Goal: Check status: Check status

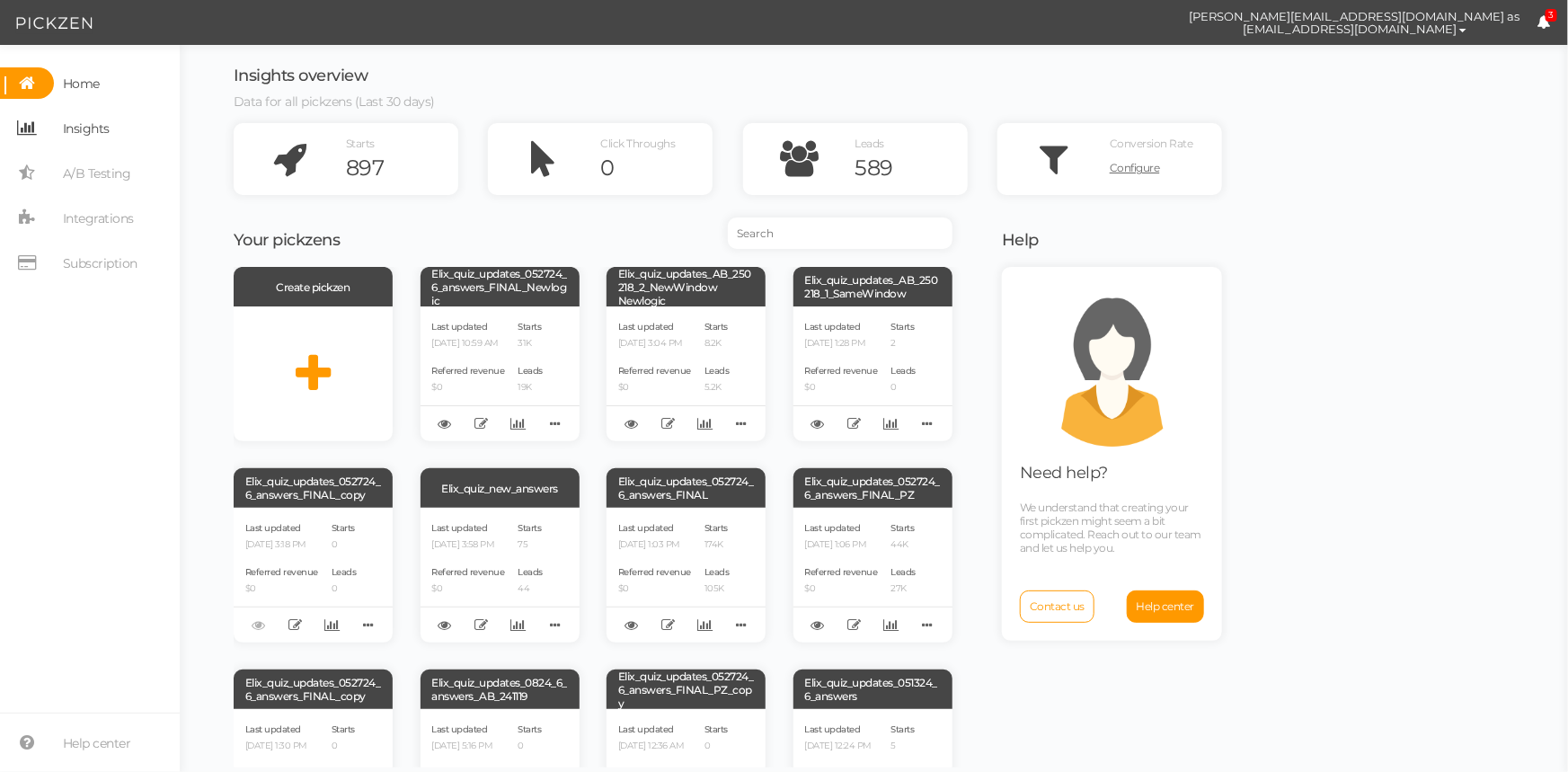
click at [100, 133] on span "Insights" at bounding box center [86, 128] width 46 height 29
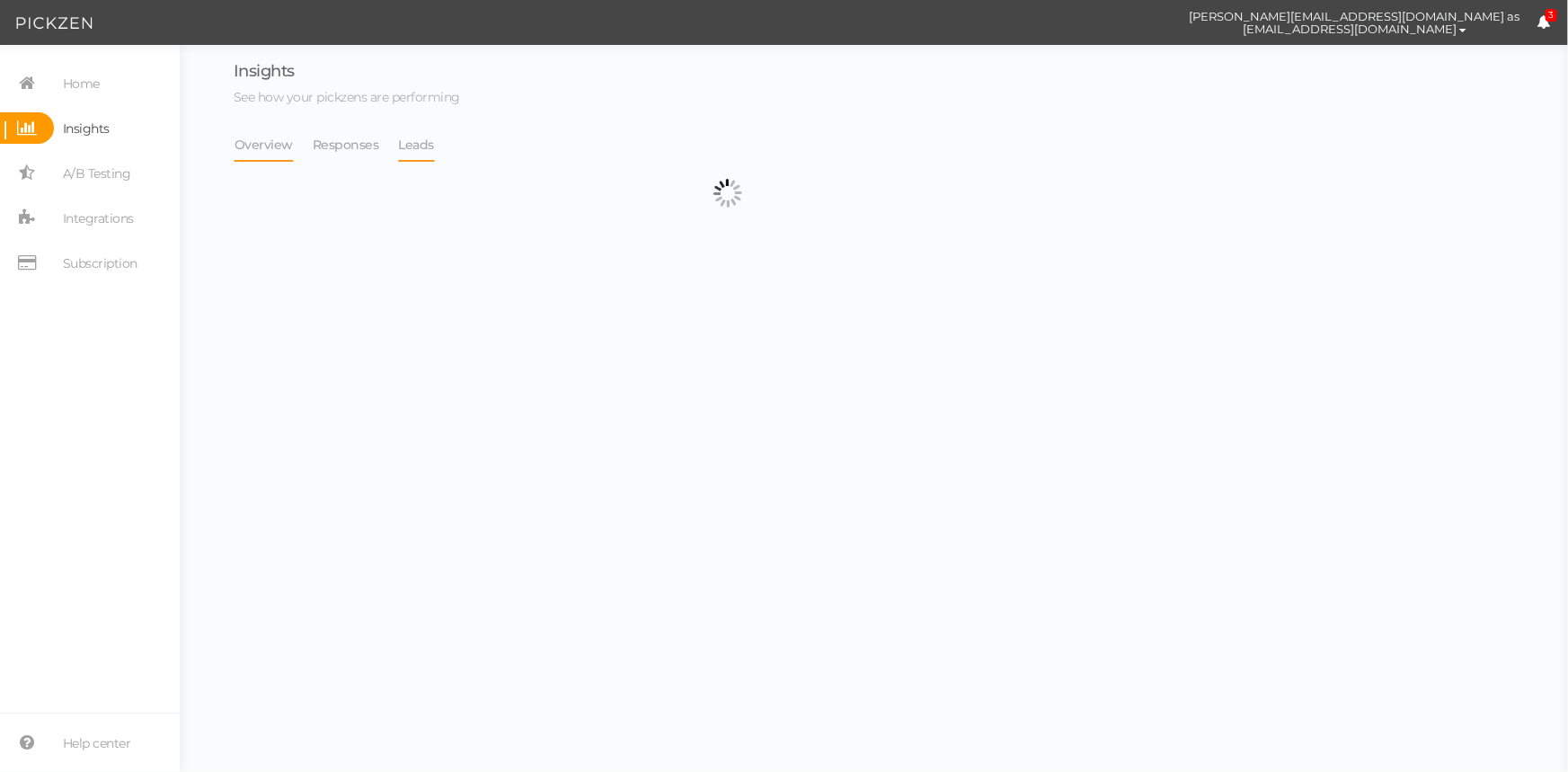
select select "13533"
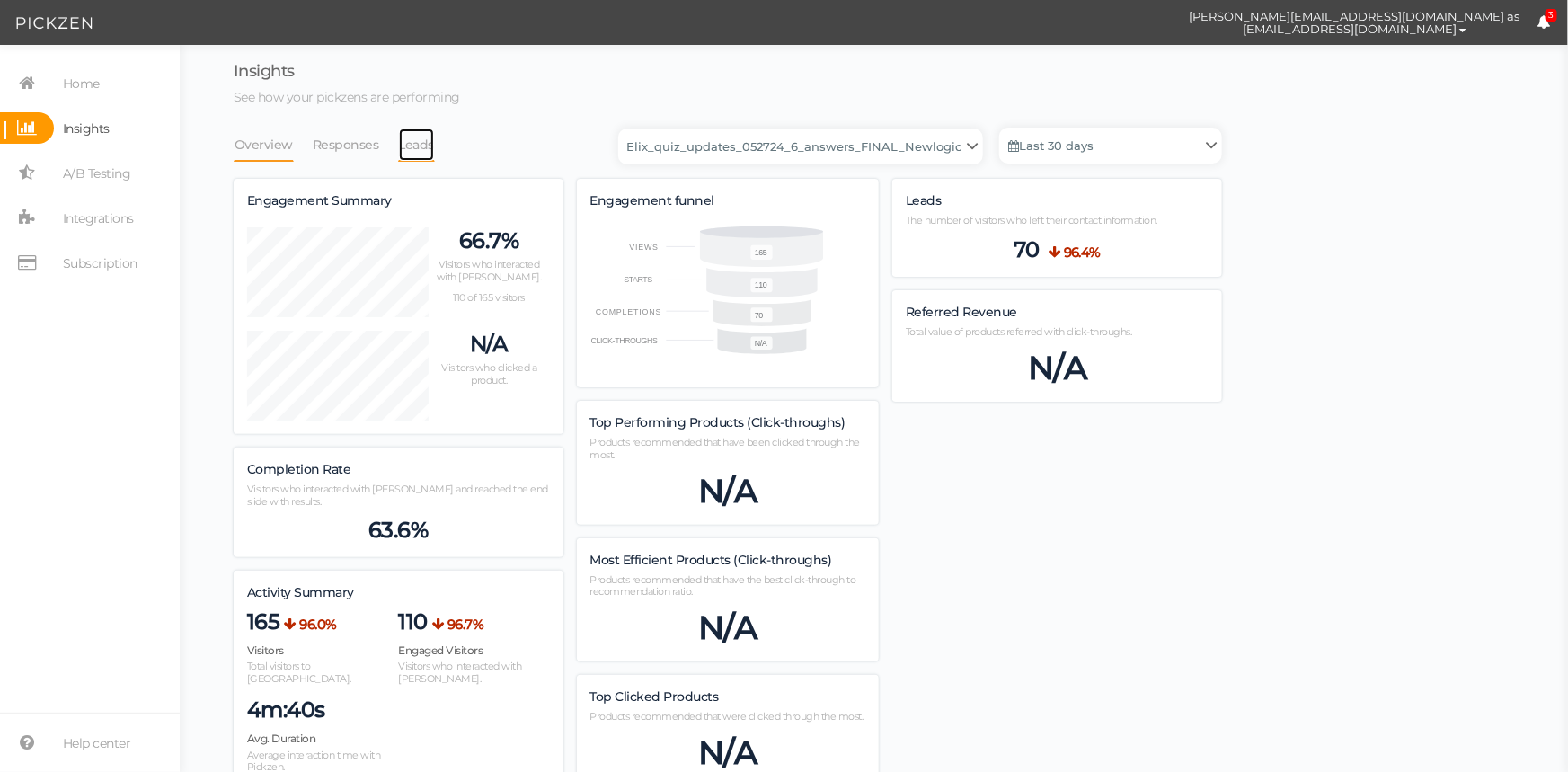
scroll to position [1321, 988]
click at [418, 137] on link "Leads" at bounding box center [416, 144] width 38 height 34
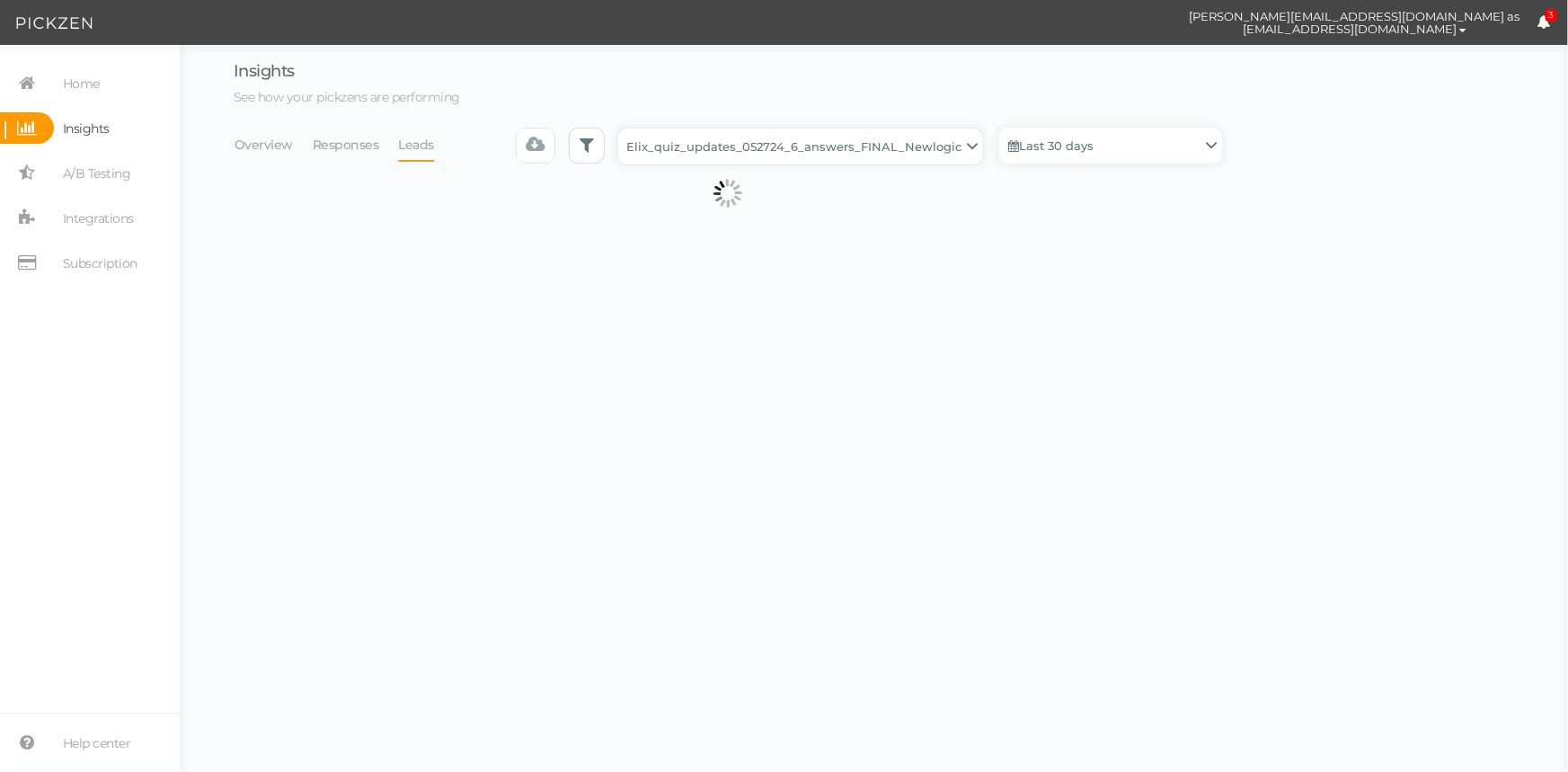
click at [807, 137] on select "Backup_2020010 backup_20200106 Elix Quiz PopUp Elix_quiz Elix_quiz [OLD] Elix_q…" at bounding box center [800, 146] width 365 height 36
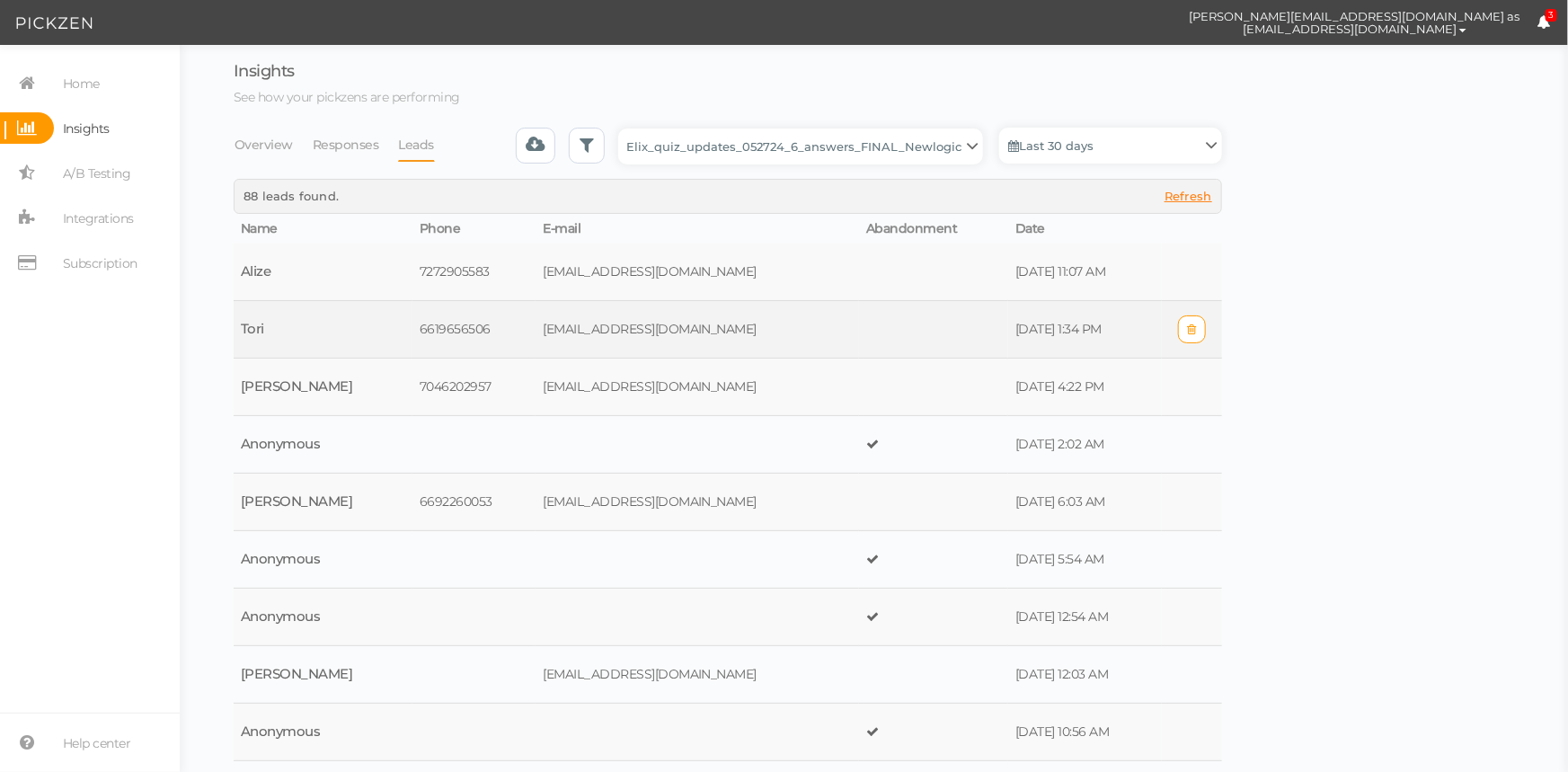
select select "13104"
click at [623, 128] on select "Backup_2020010 backup_20200106 Elix Quiz PopUp Elix_quiz Elix_quiz [OLD] Elix_q…" at bounding box center [800, 146] width 365 height 36
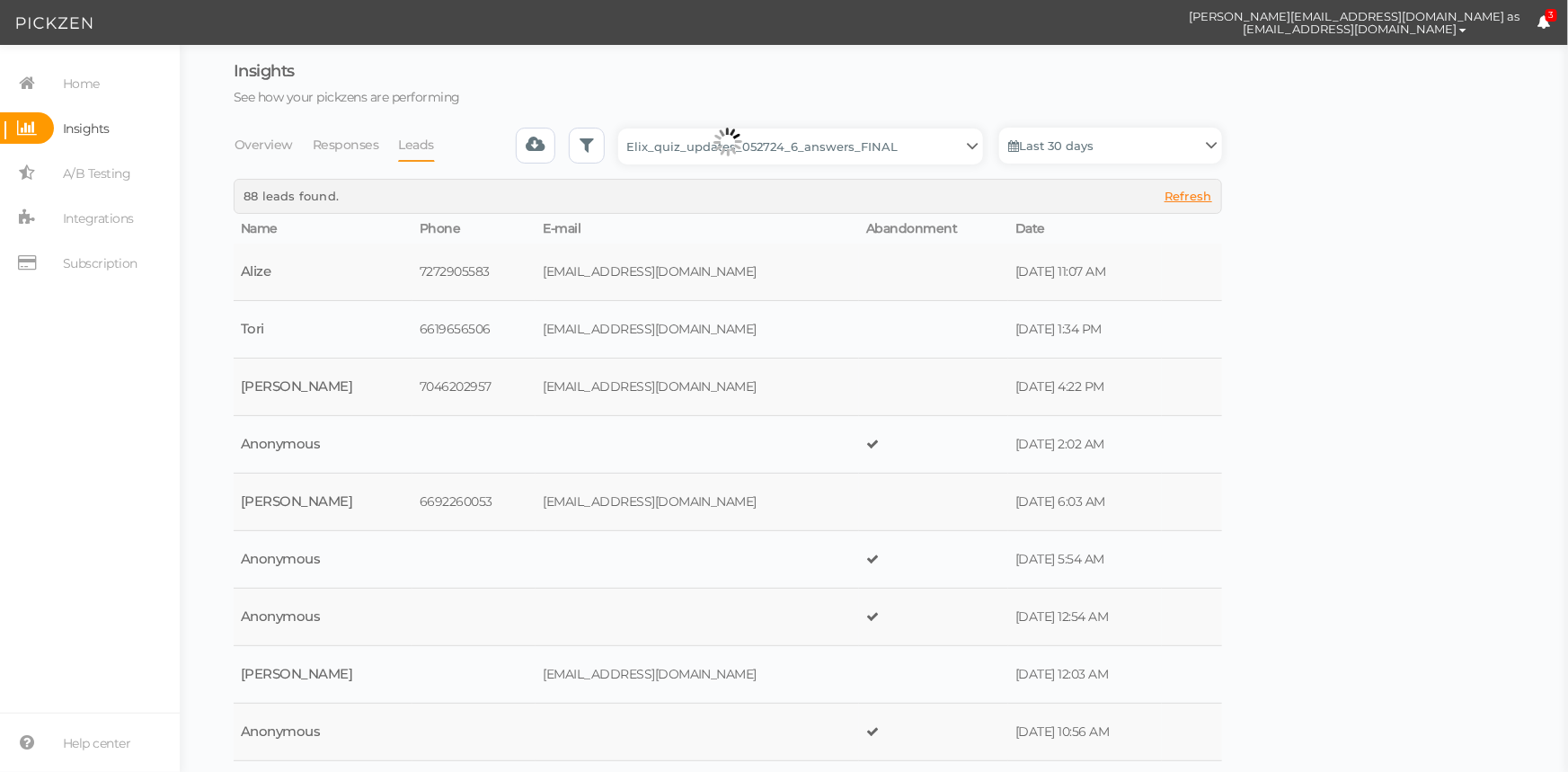
select select "13104"
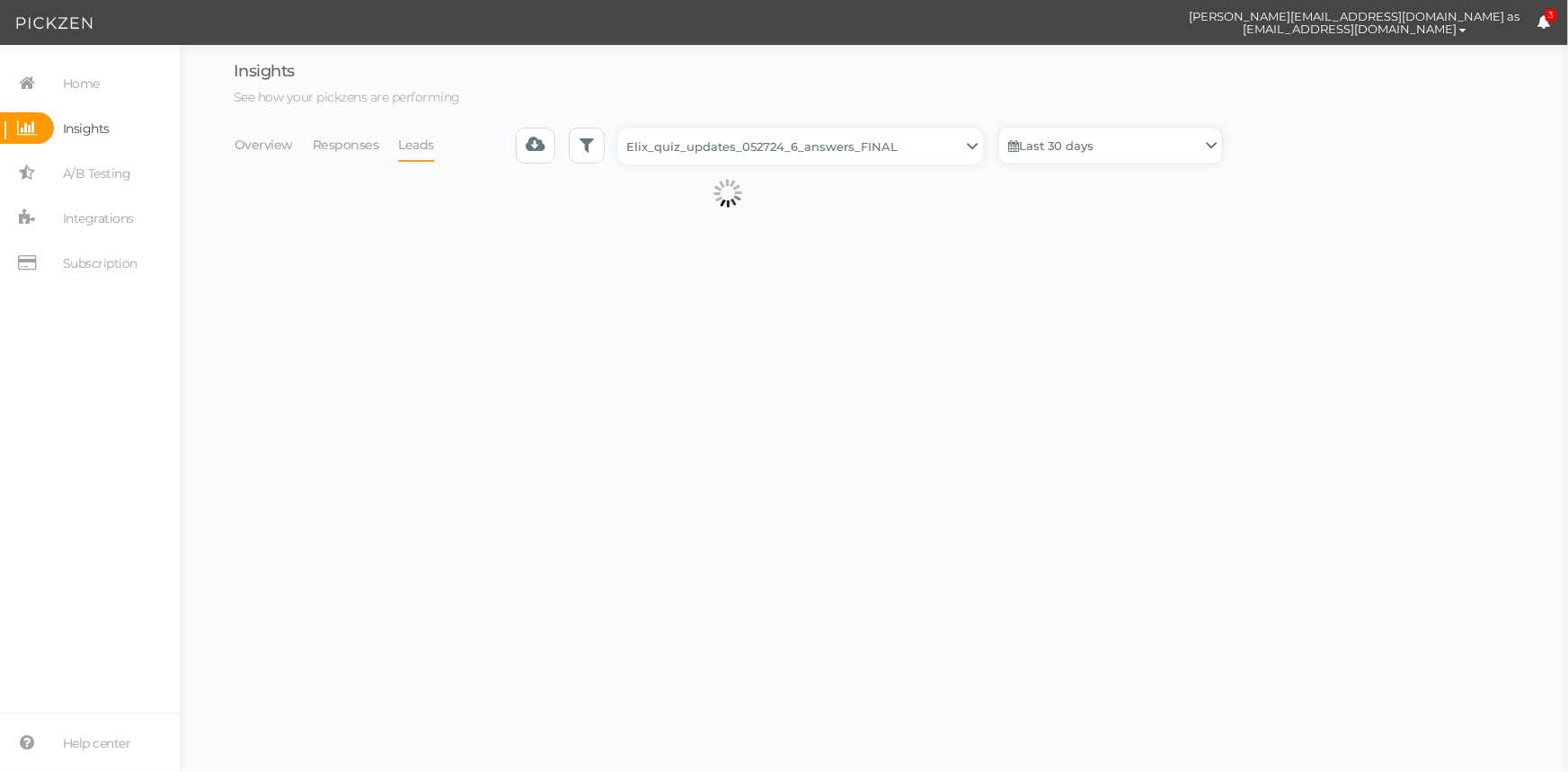
click at [1070, 136] on link "Last 30 days" at bounding box center [1111, 145] width 223 height 36
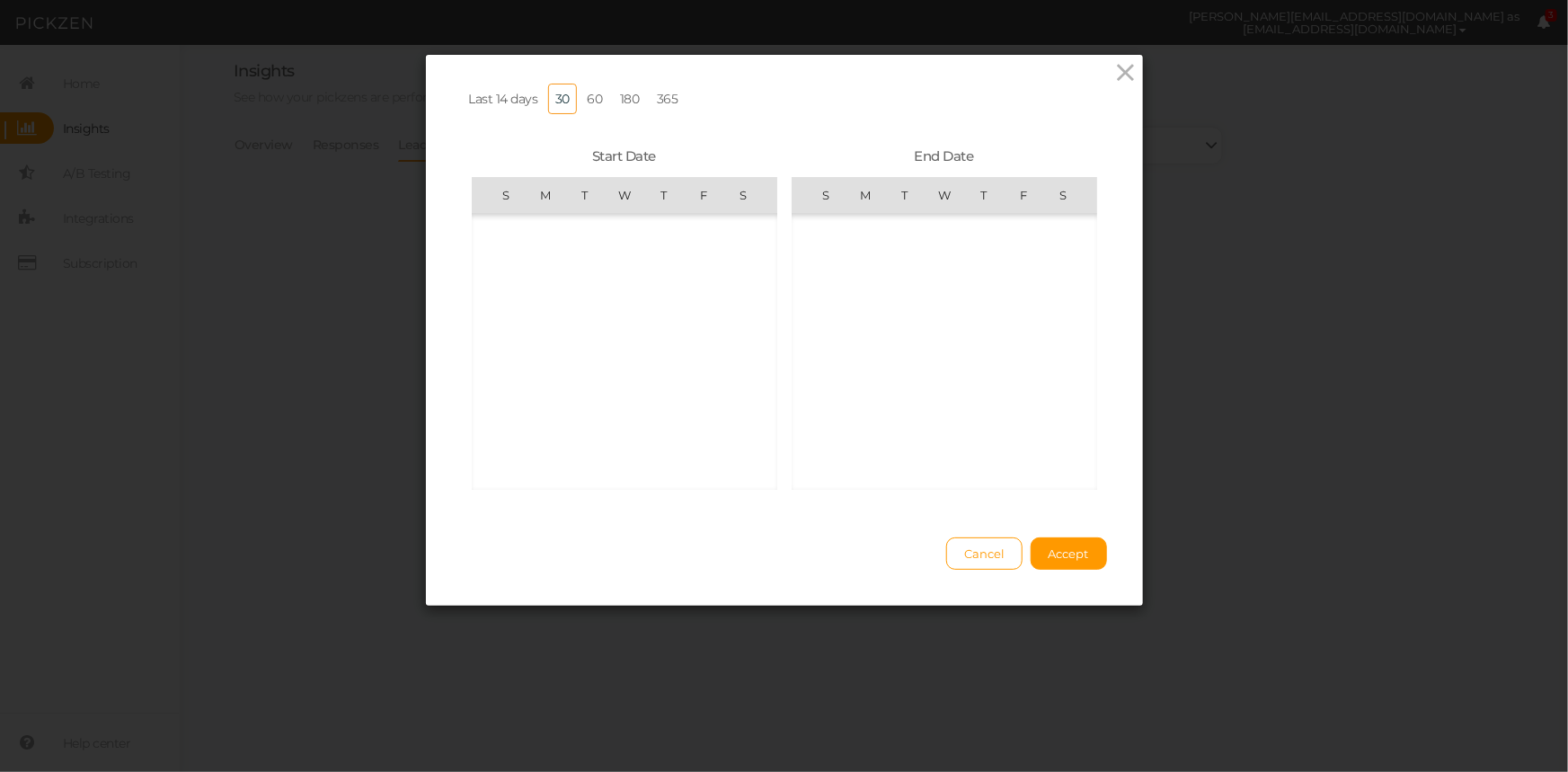
scroll to position [415998, 0]
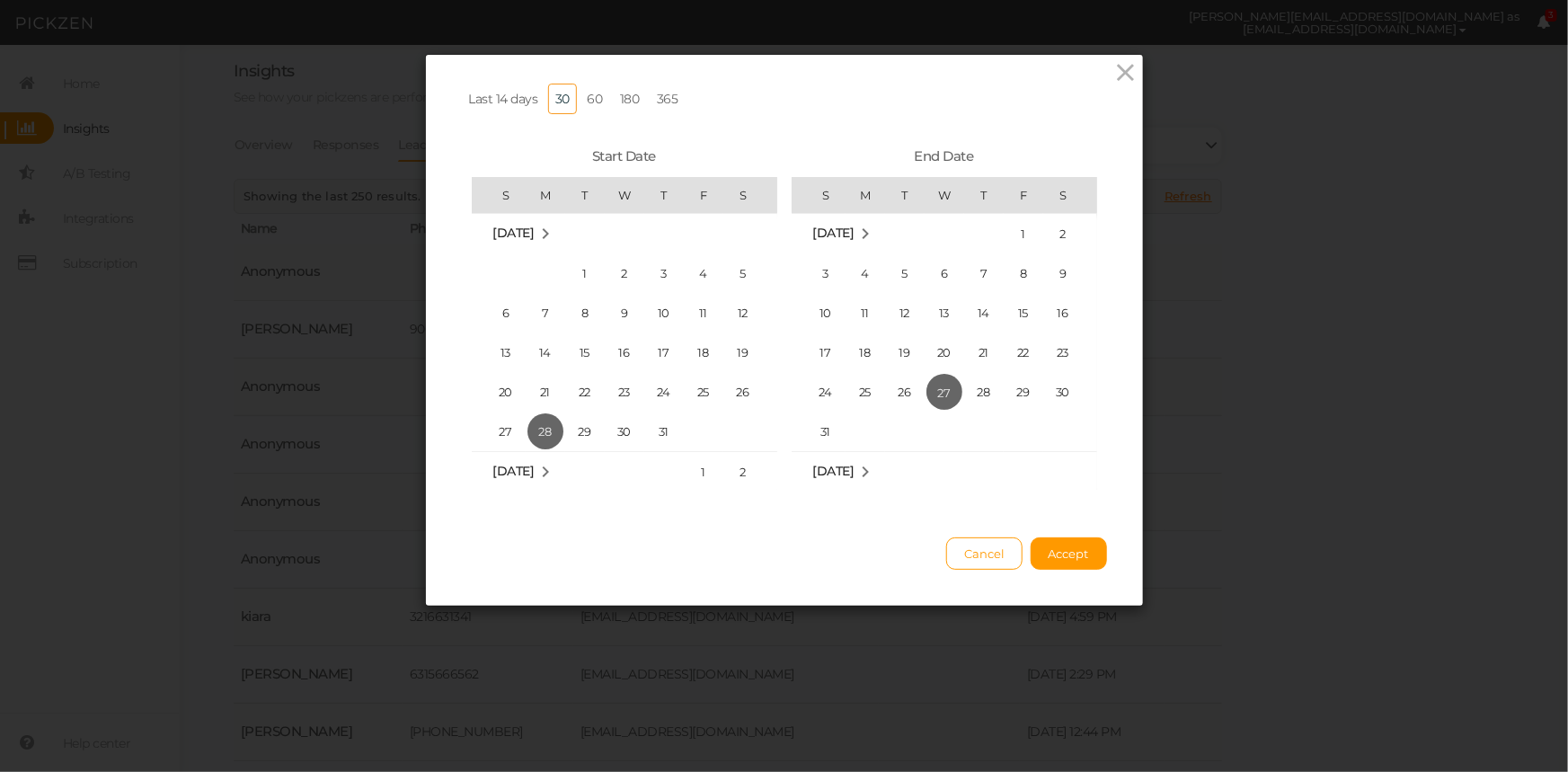
drag, startPoint x: 661, startPoint y: 105, endPoint x: 722, endPoint y: 155, distance: 78.9
click at [662, 104] on link "365" at bounding box center [667, 98] width 36 height 31
click at [1077, 569] on button "Accept" at bounding box center [1068, 553] width 76 height 33
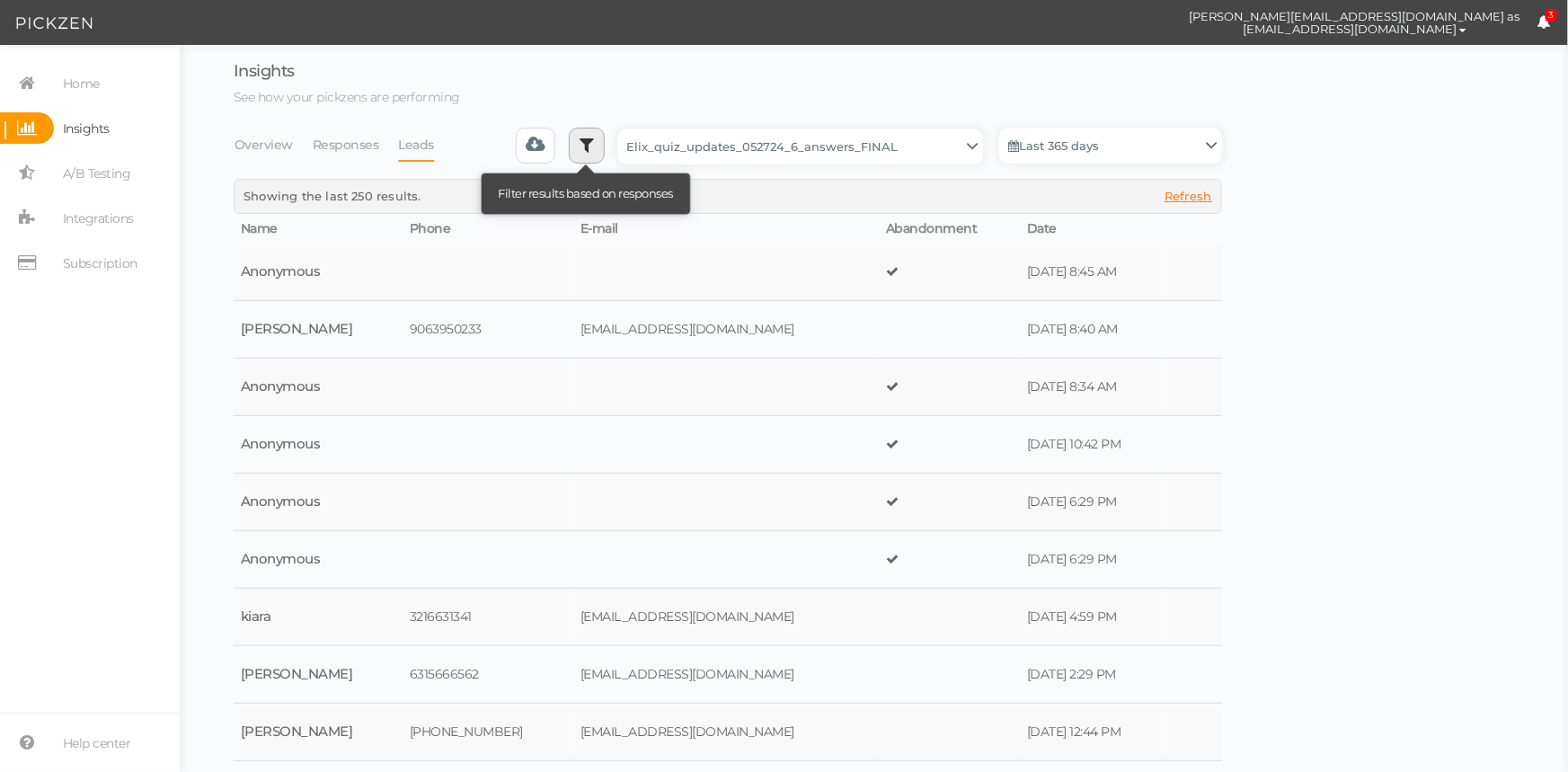
click at [581, 154] on link at bounding box center [586, 145] width 36 height 36
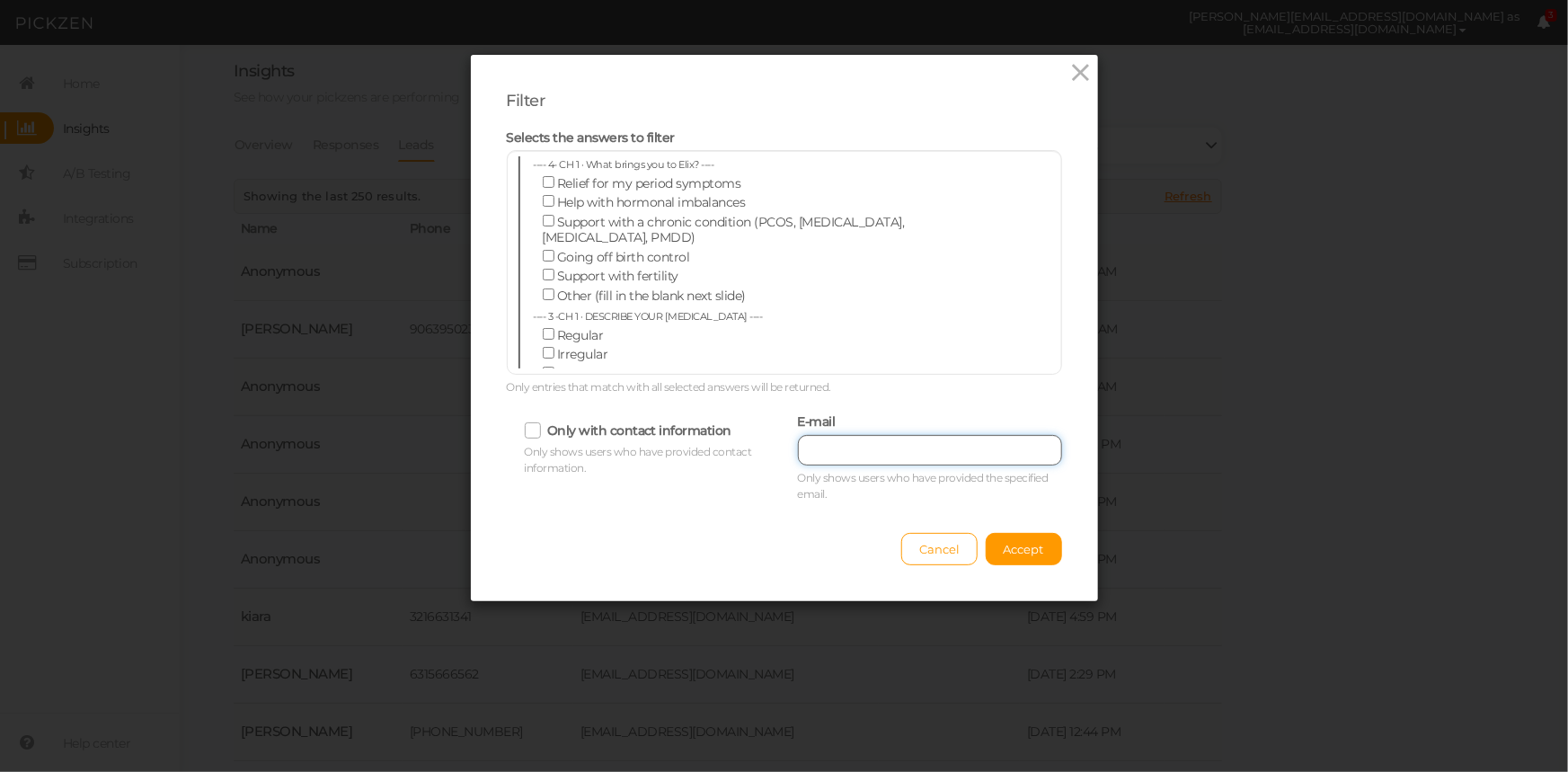
paste input "[EMAIL_ADDRESS][PERSON_NAME][DOMAIN_NAME]"
click at [936, 452] on input "[EMAIL_ADDRESS][PERSON_NAME][DOMAIN_NAME]" at bounding box center [930, 450] width 264 height 31
type input "[EMAIL_ADDRESS][PERSON_NAME][DOMAIN_NAME]"
click at [1004, 555] on span "Accept" at bounding box center [1024, 548] width 41 height 14
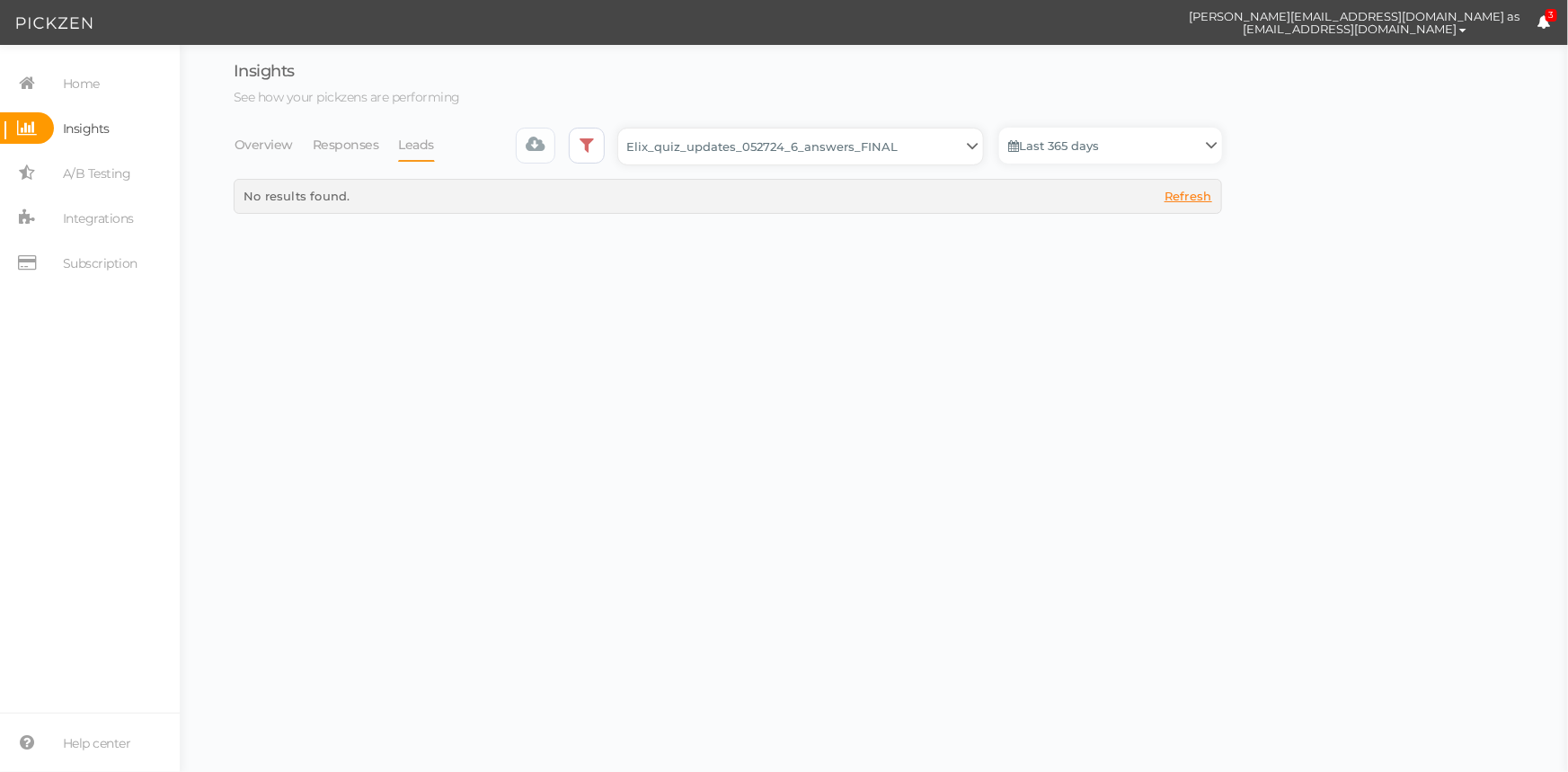
click at [817, 143] on select "Backup_2020010 backup_20200106 Elix Quiz PopUp Elix_quiz Elix_quiz [OLD] Elix_q…" at bounding box center [800, 146] width 365 height 36
select select "13533"
click at [623, 128] on select "Backup_2020010 backup_20200106 Elix Quiz PopUp Elix_quiz Elix_quiz [OLD] Elix_q…" at bounding box center [800, 146] width 365 height 36
select select "13533"
click at [1022, 136] on link "Last 30 days" at bounding box center [1111, 145] width 223 height 36
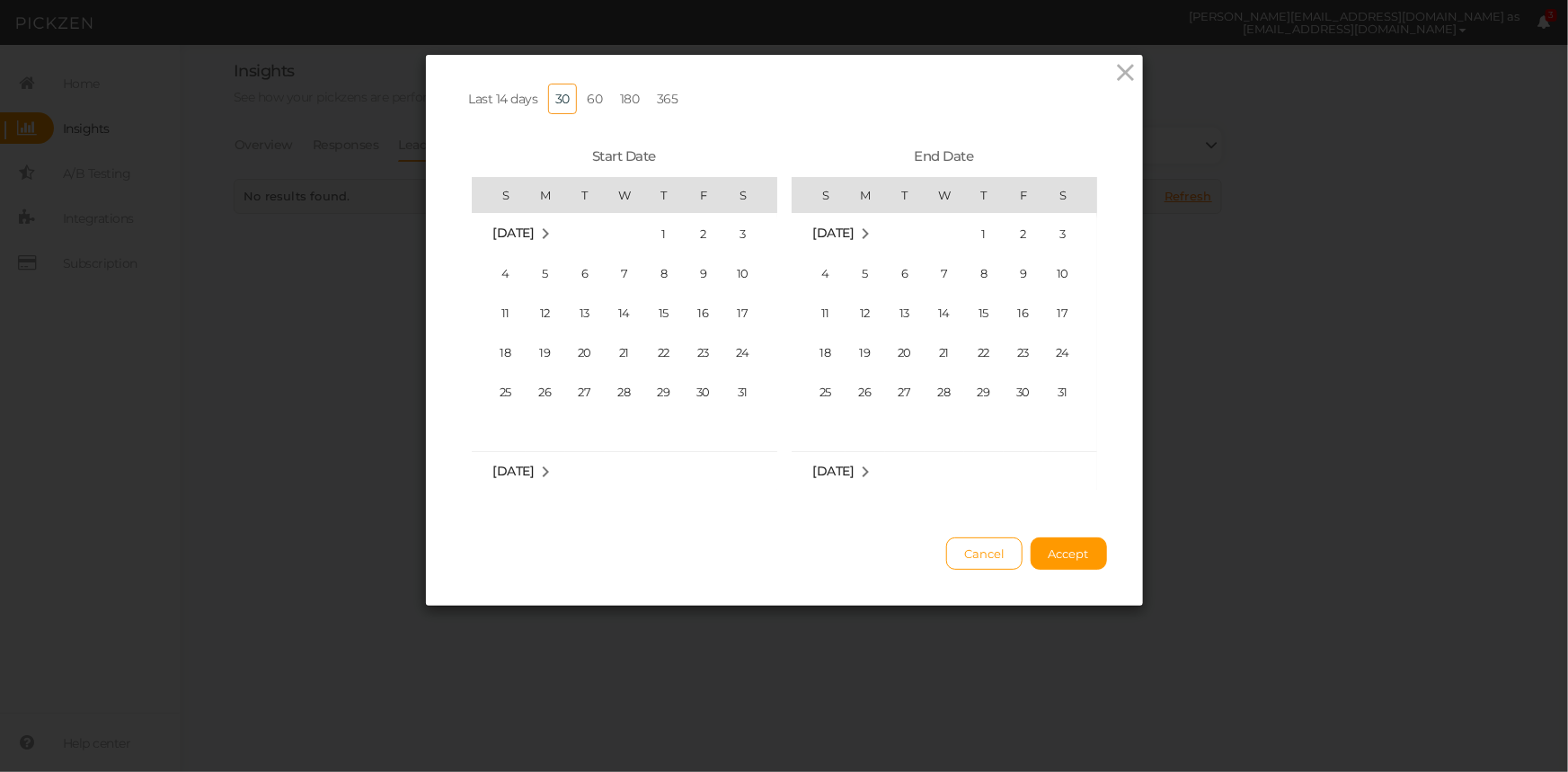
click at [641, 94] on div "Last 14 days 30 60 180 365" at bounding box center [784, 99] width 645 height 17
click at [660, 96] on link "365" at bounding box center [667, 98] width 36 height 31
click at [1070, 569] on button "Accept" at bounding box center [1068, 553] width 76 height 33
